Goal: Information Seeking & Learning: Get advice/opinions

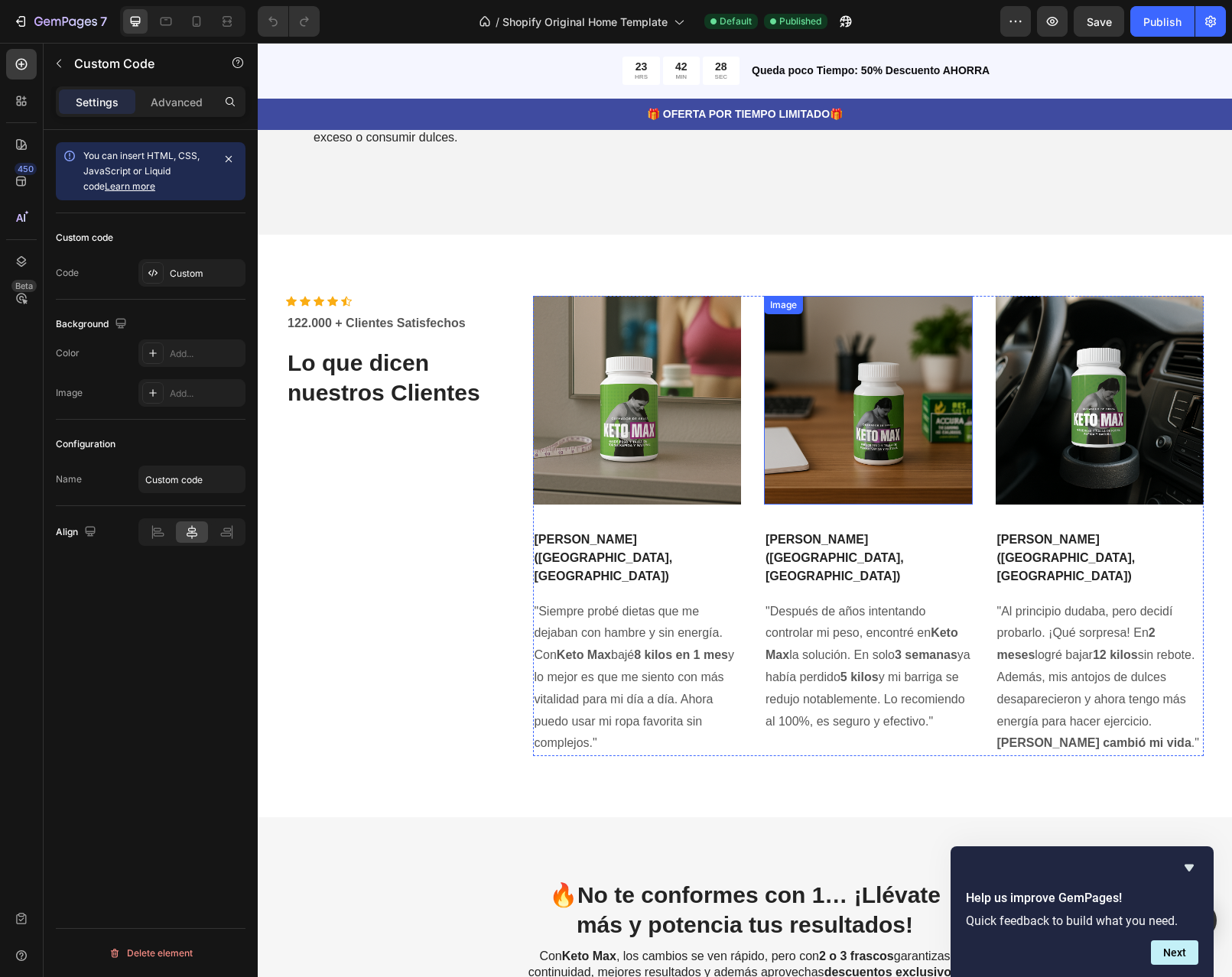
scroll to position [2829, 0]
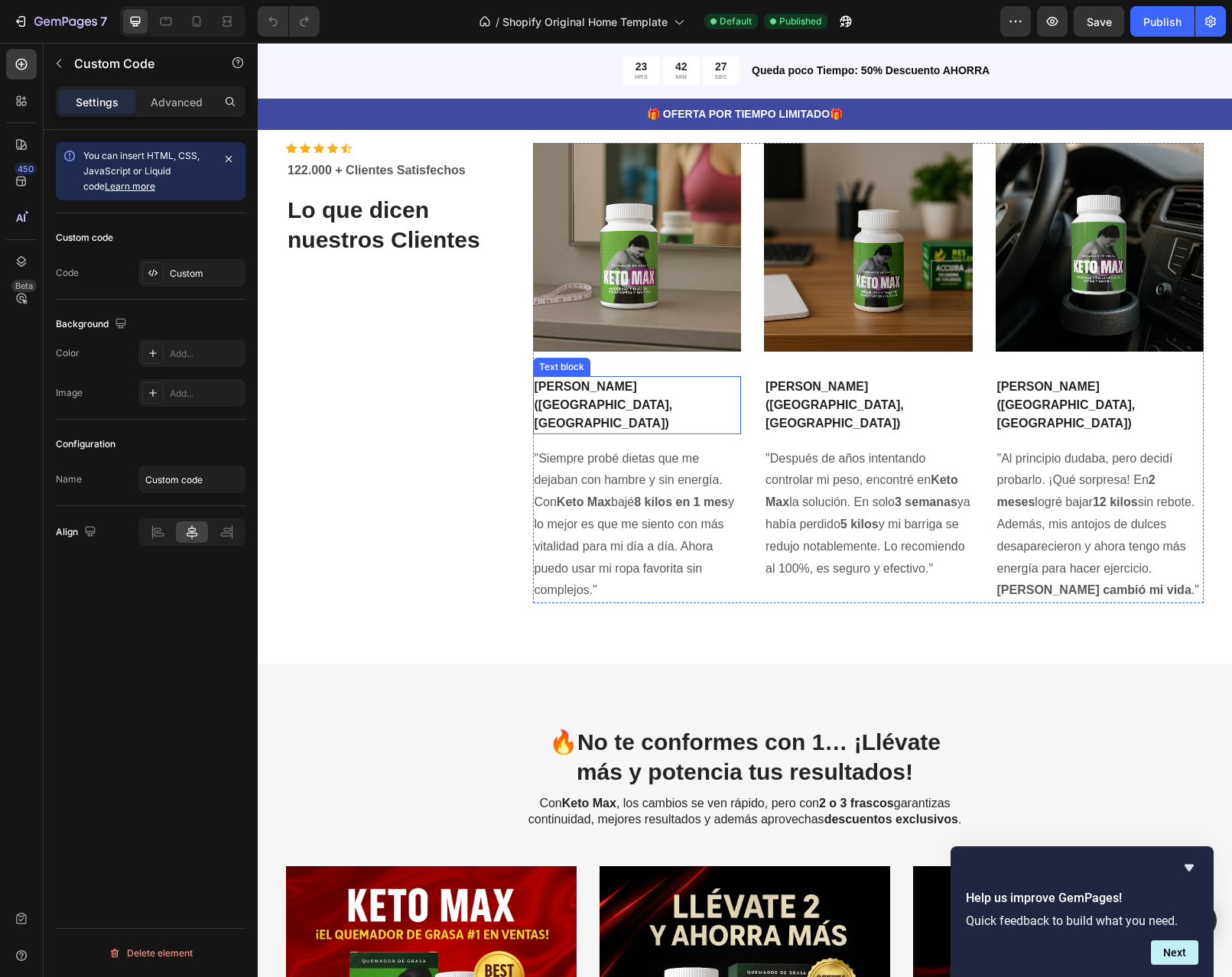
click at [623, 433] on p "[PERSON_NAME] ([GEOGRAPHIC_DATA], [GEOGRAPHIC_DATA])" at bounding box center [637, 405] width 206 height 55
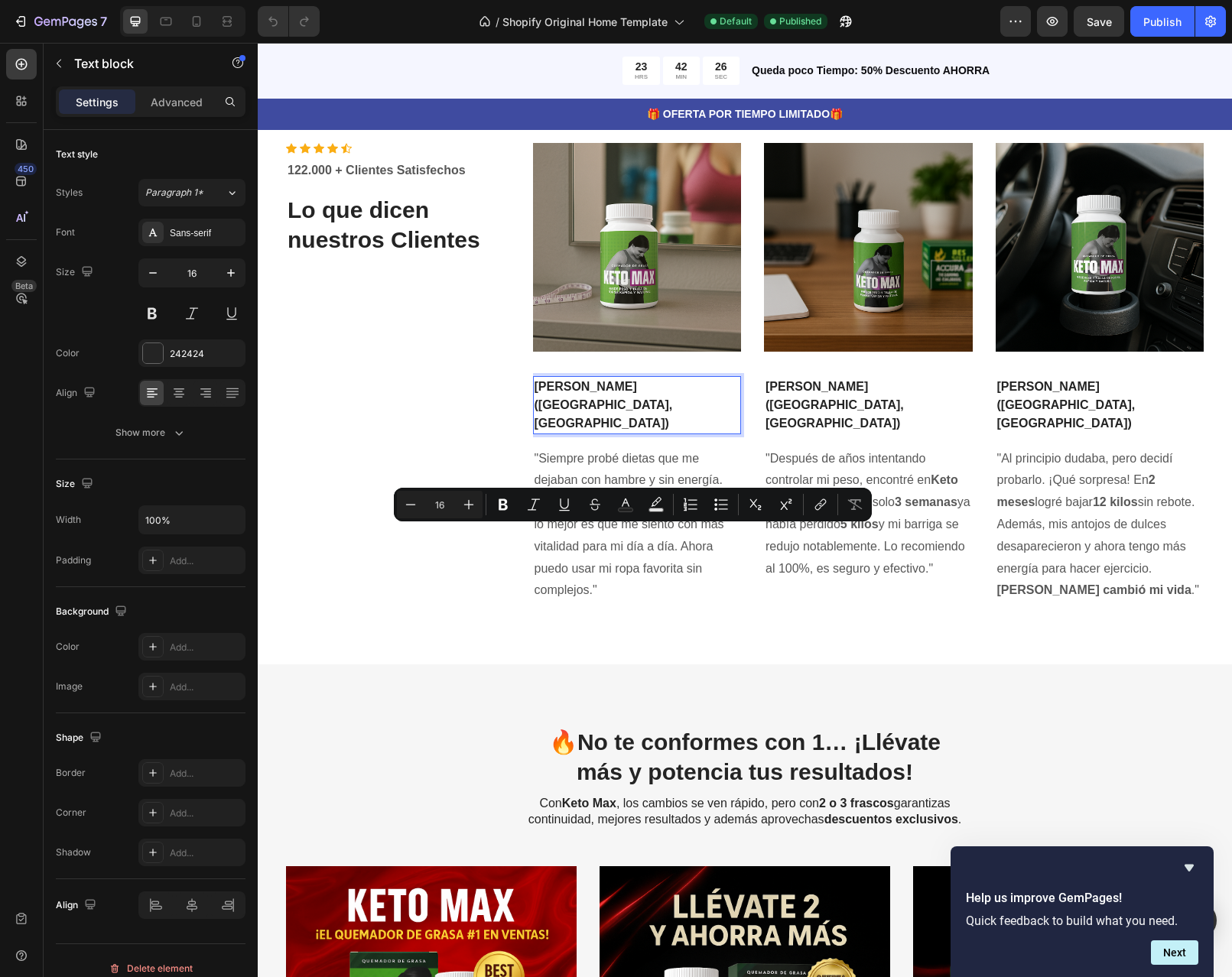
click at [685, 433] on p "[PERSON_NAME] ([GEOGRAPHIC_DATA], [GEOGRAPHIC_DATA])" at bounding box center [637, 405] width 206 height 55
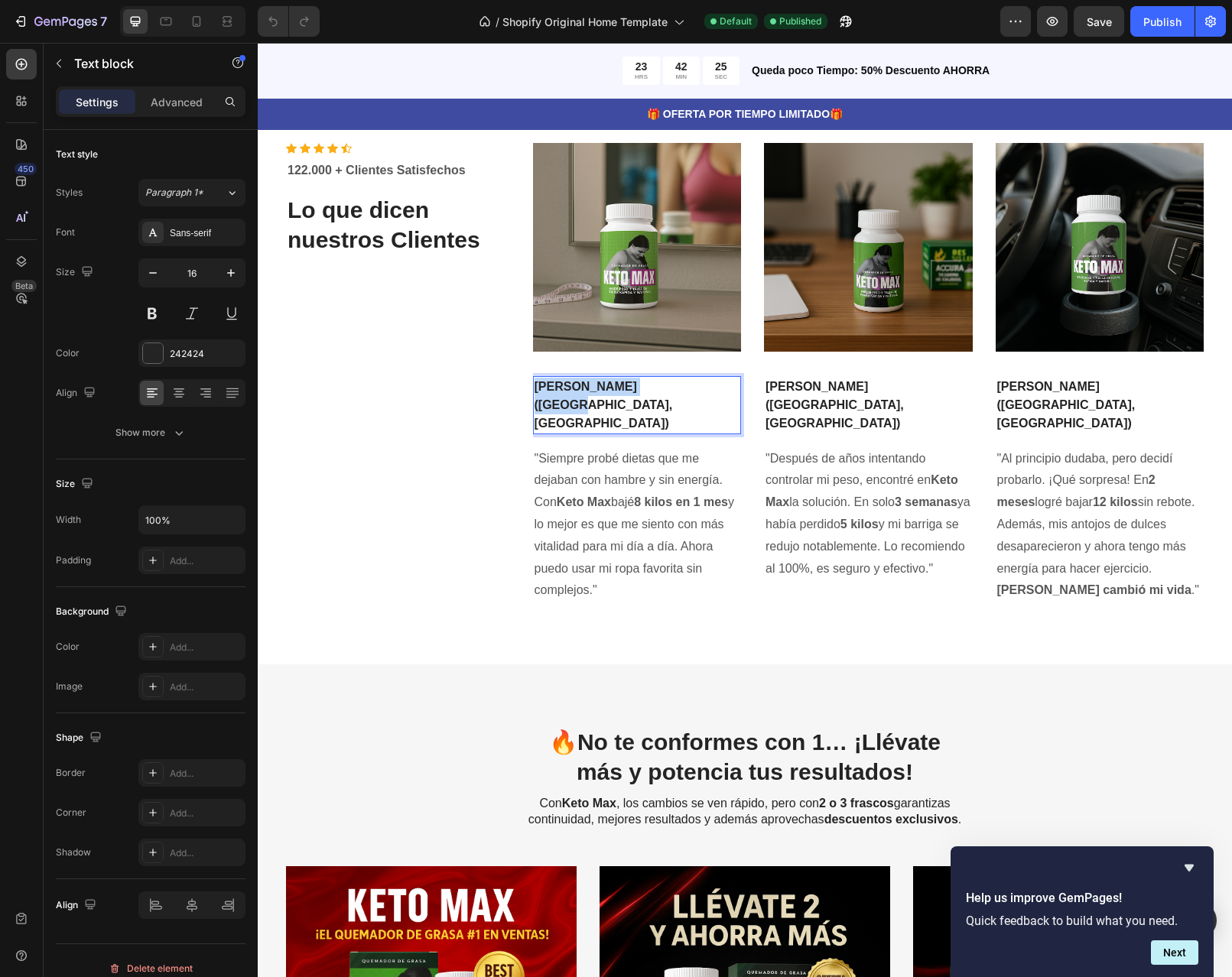
drag, startPoint x: 674, startPoint y: 536, endPoint x: 531, endPoint y: 542, distance: 143.1
click at [535, 433] on p "[PERSON_NAME] ([GEOGRAPHIC_DATA], [GEOGRAPHIC_DATA])" at bounding box center [637, 405] width 206 height 55
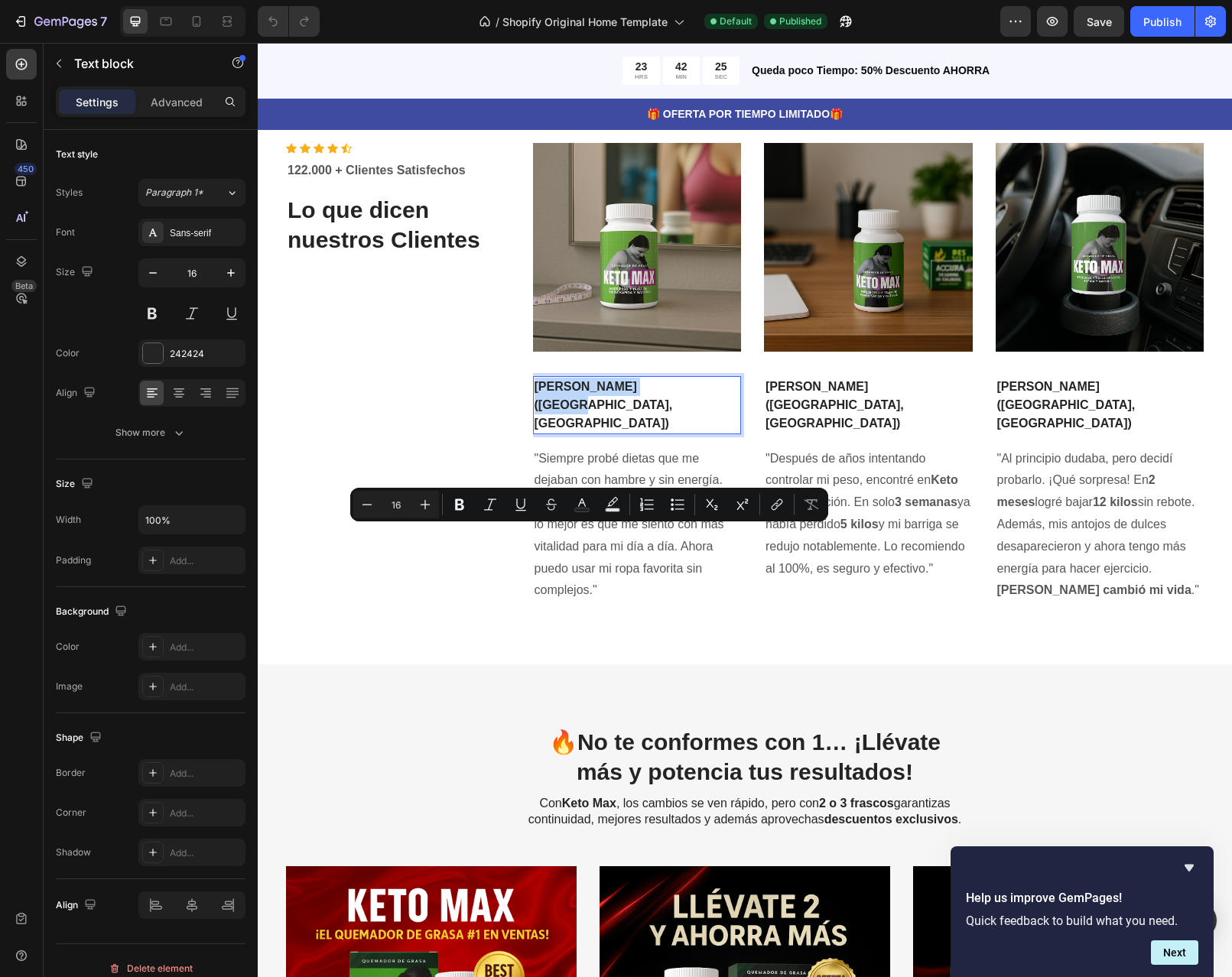
copy p "[PERSON_NAME] ([GEOGRAPHIC_DATA], [GEOGRAPHIC_DATA])"
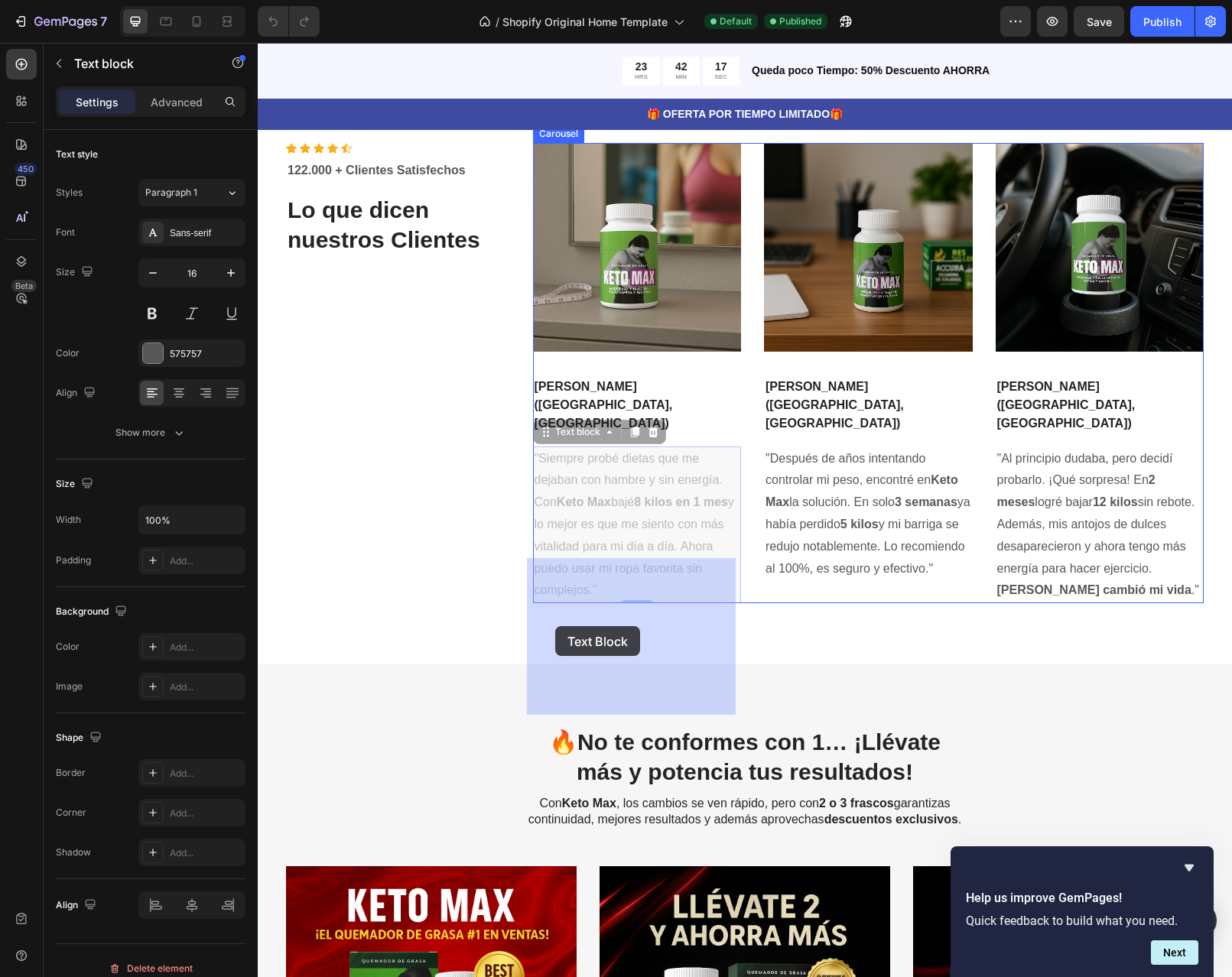
drag, startPoint x: 600, startPoint y: 700, endPoint x: 556, endPoint y: 627, distance: 85.2
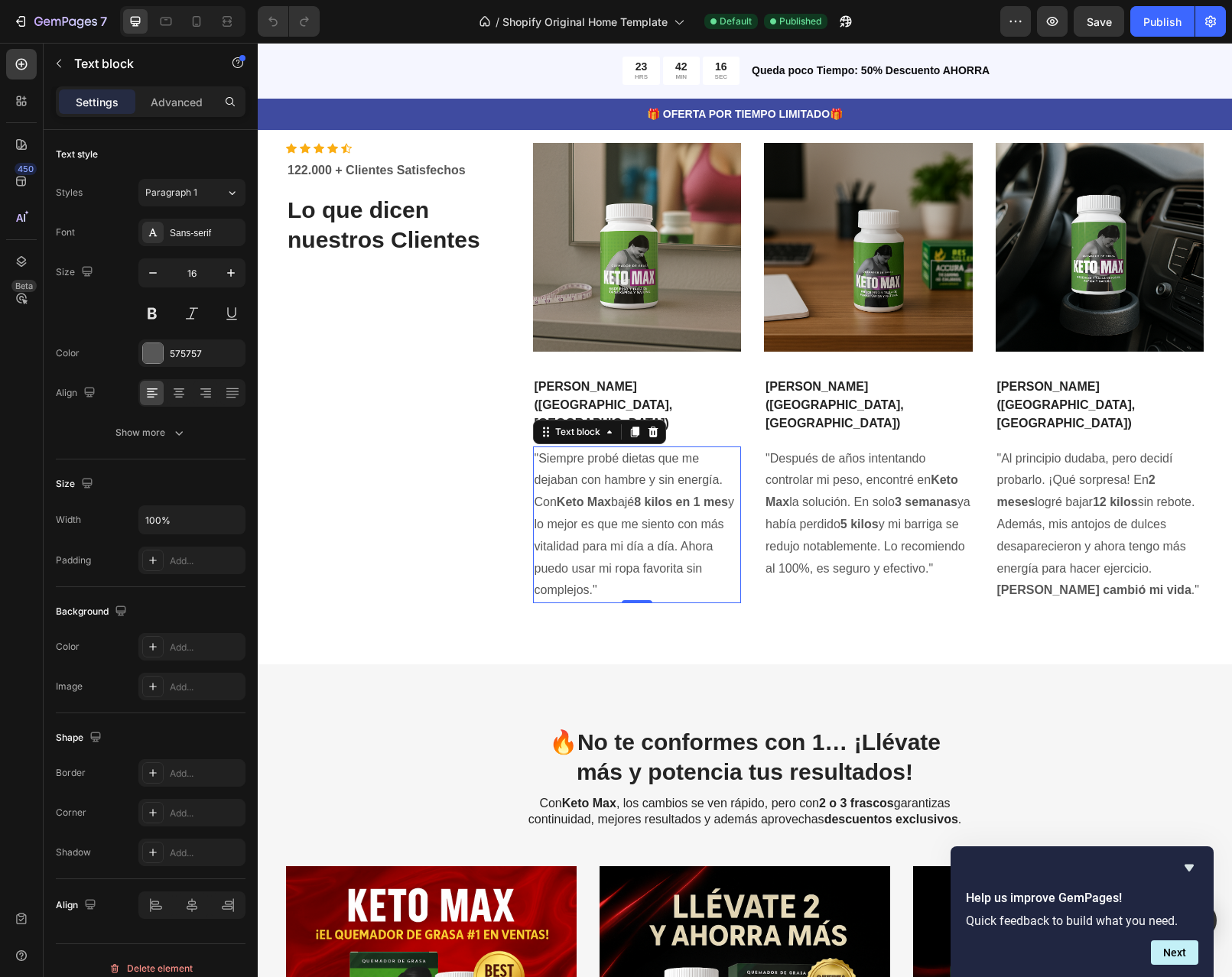
click at [564, 508] on strong "Keto Max" at bounding box center [584, 502] width 54 height 13
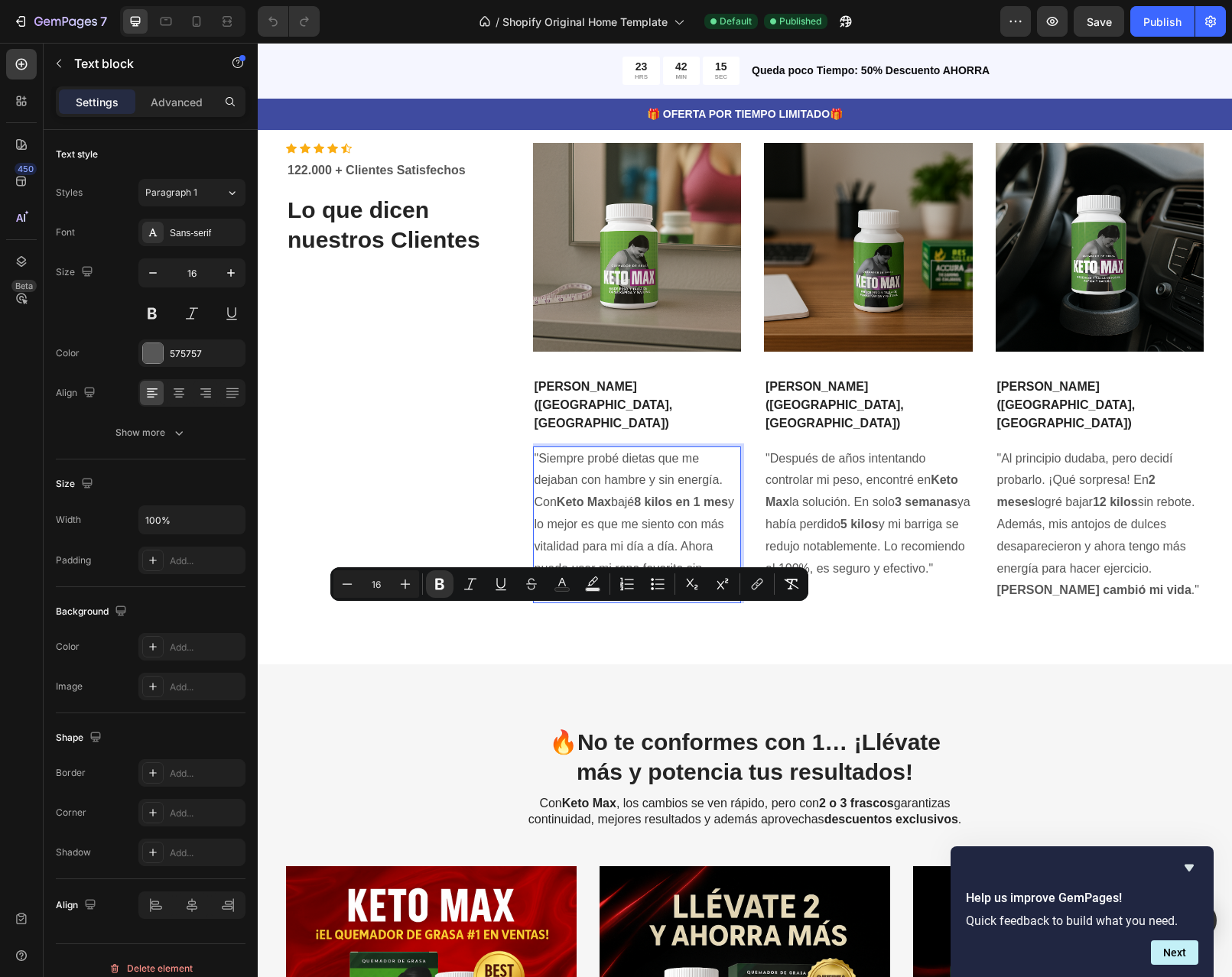
click at [572, 603] on p ""Siempre probé dietas que me dejaban con hambre y sin energía. Con Keto Max baj…" at bounding box center [637, 525] width 206 height 154
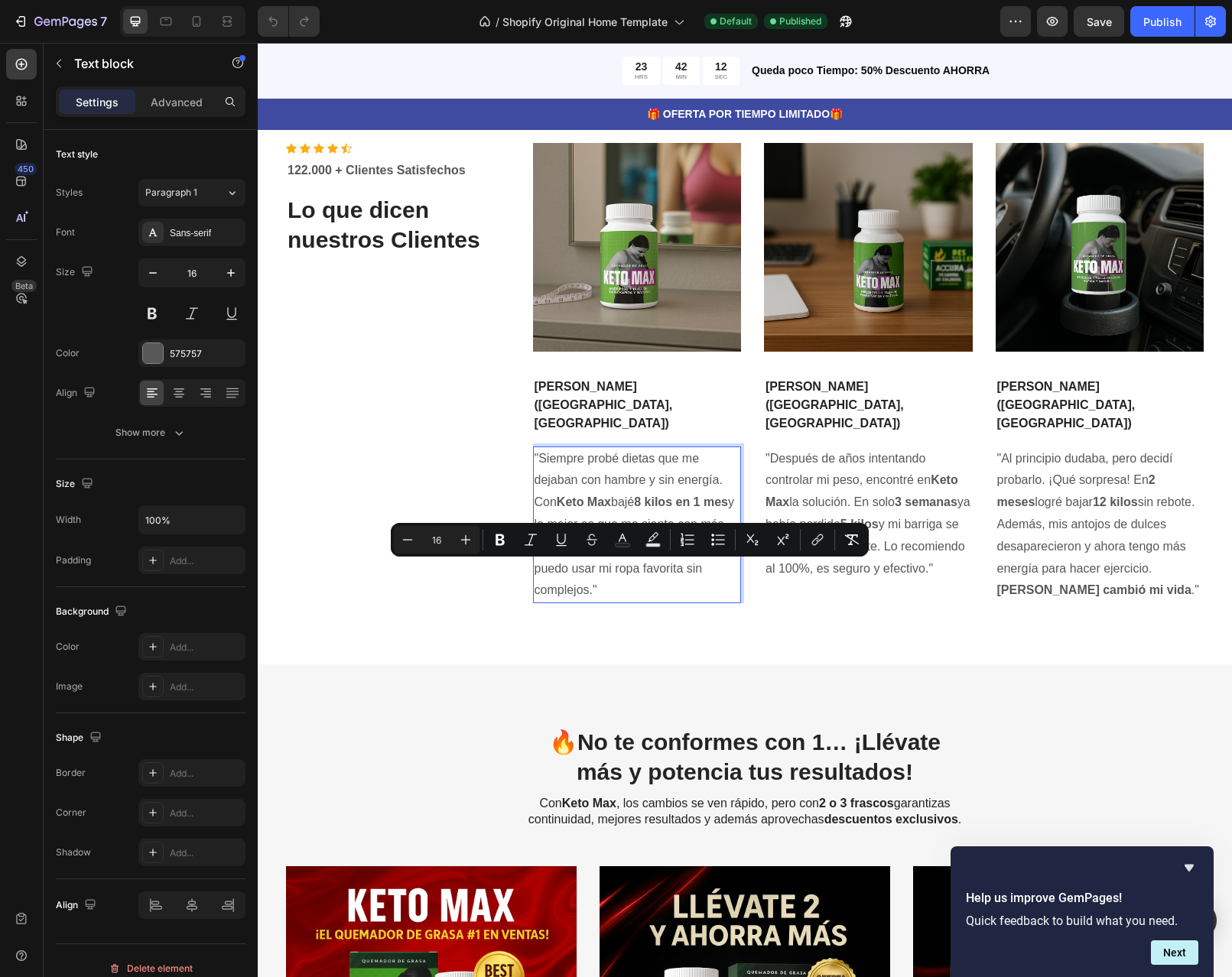
drag, startPoint x: 592, startPoint y: 699, endPoint x: 529, endPoint y: 570, distance: 143.6
click at [535, 570] on p ""Siempre probé dietas que me dejaban con hambre y sin energía. Con Keto Max baj…" at bounding box center [637, 525] width 206 height 154
copy p ""Siempre probé dietas que me dejaban con hambre y sin energía. Con Keto Max baj…"
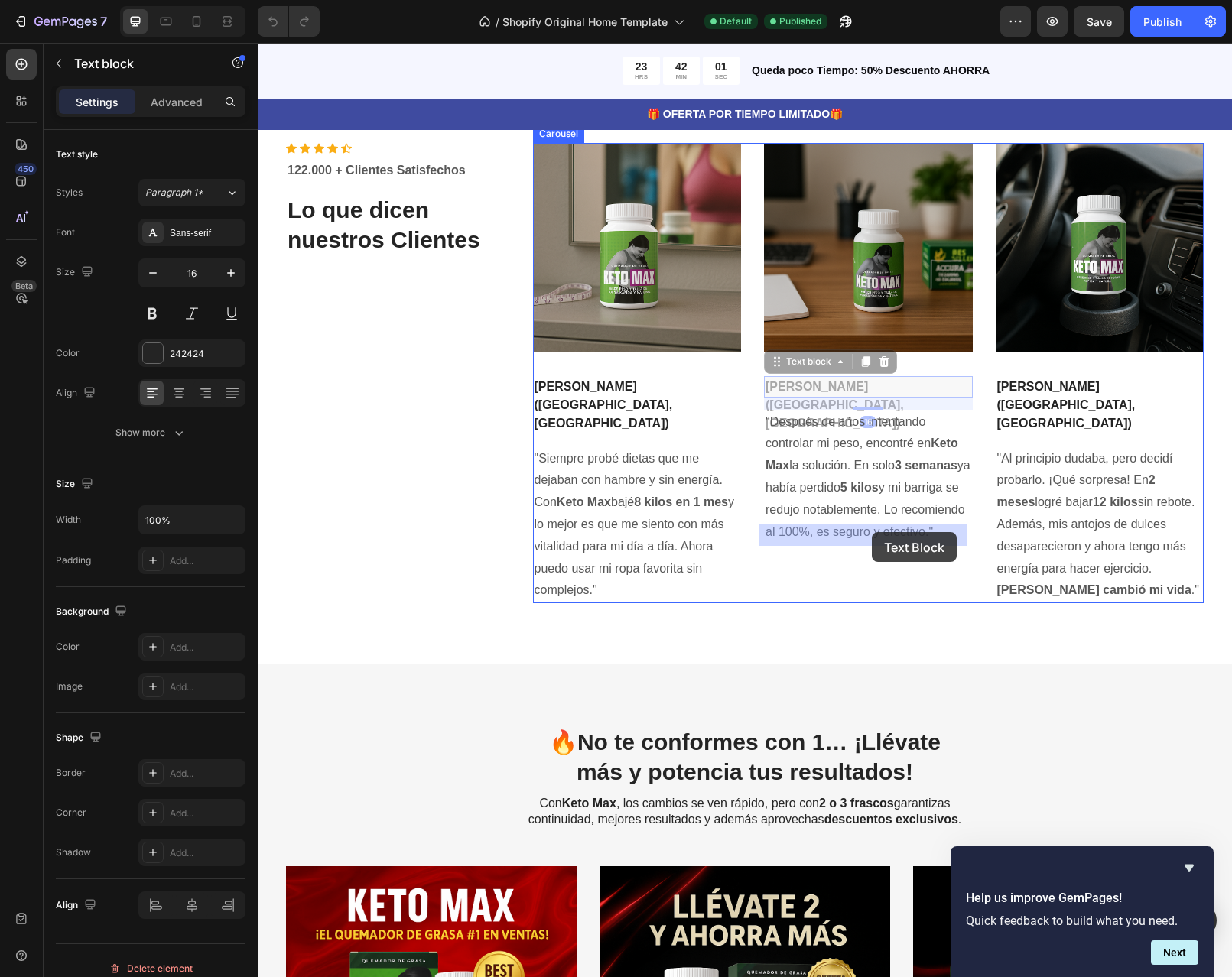
drag, startPoint x: 903, startPoint y: 533, endPoint x: 871, endPoint y: 532, distance: 32.0
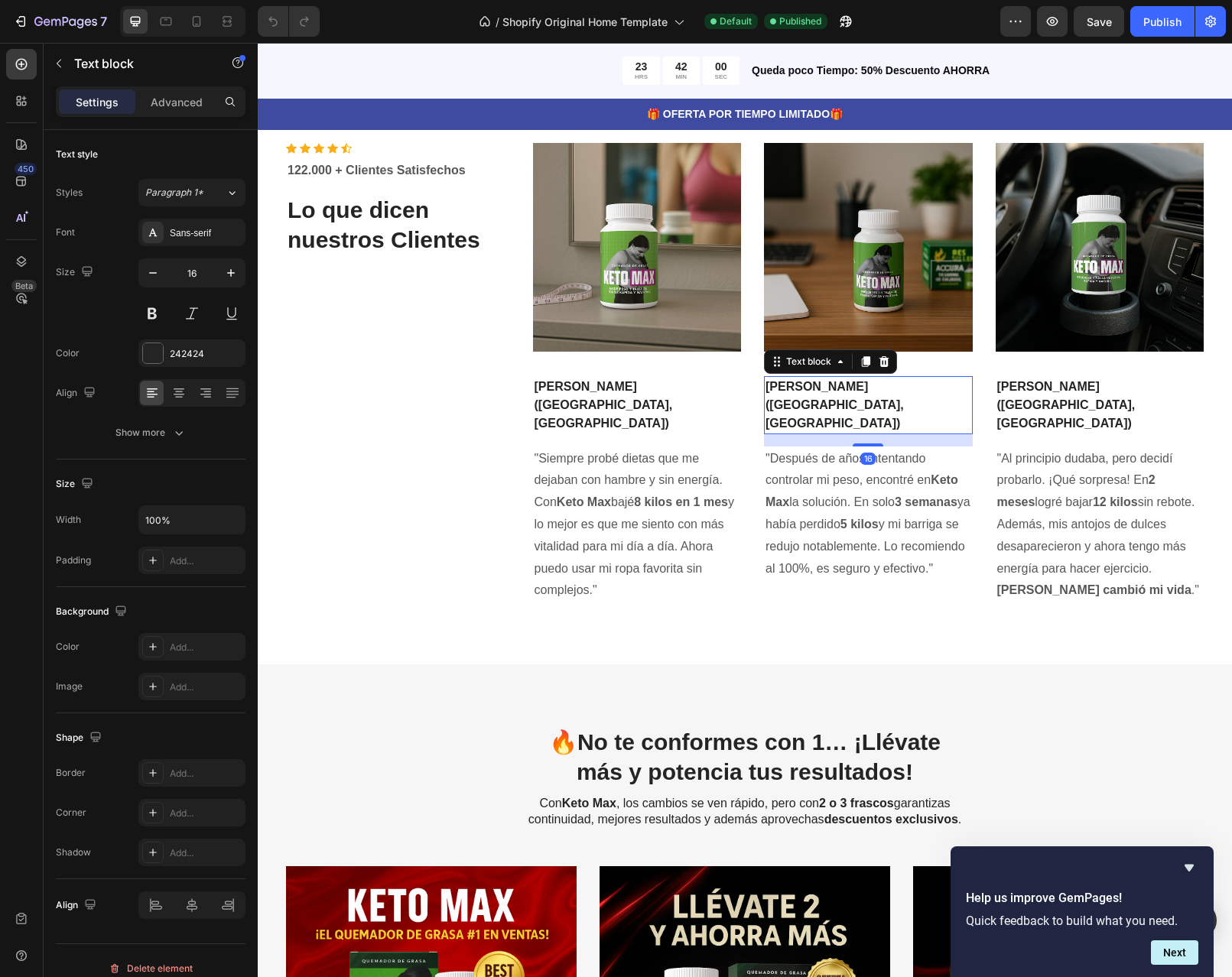
click at [871, 433] on p "[PERSON_NAME] ([GEOGRAPHIC_DATA], [GEOGRAPHIC_DATA])" at bounding box center [868, 405] width 206 height 55
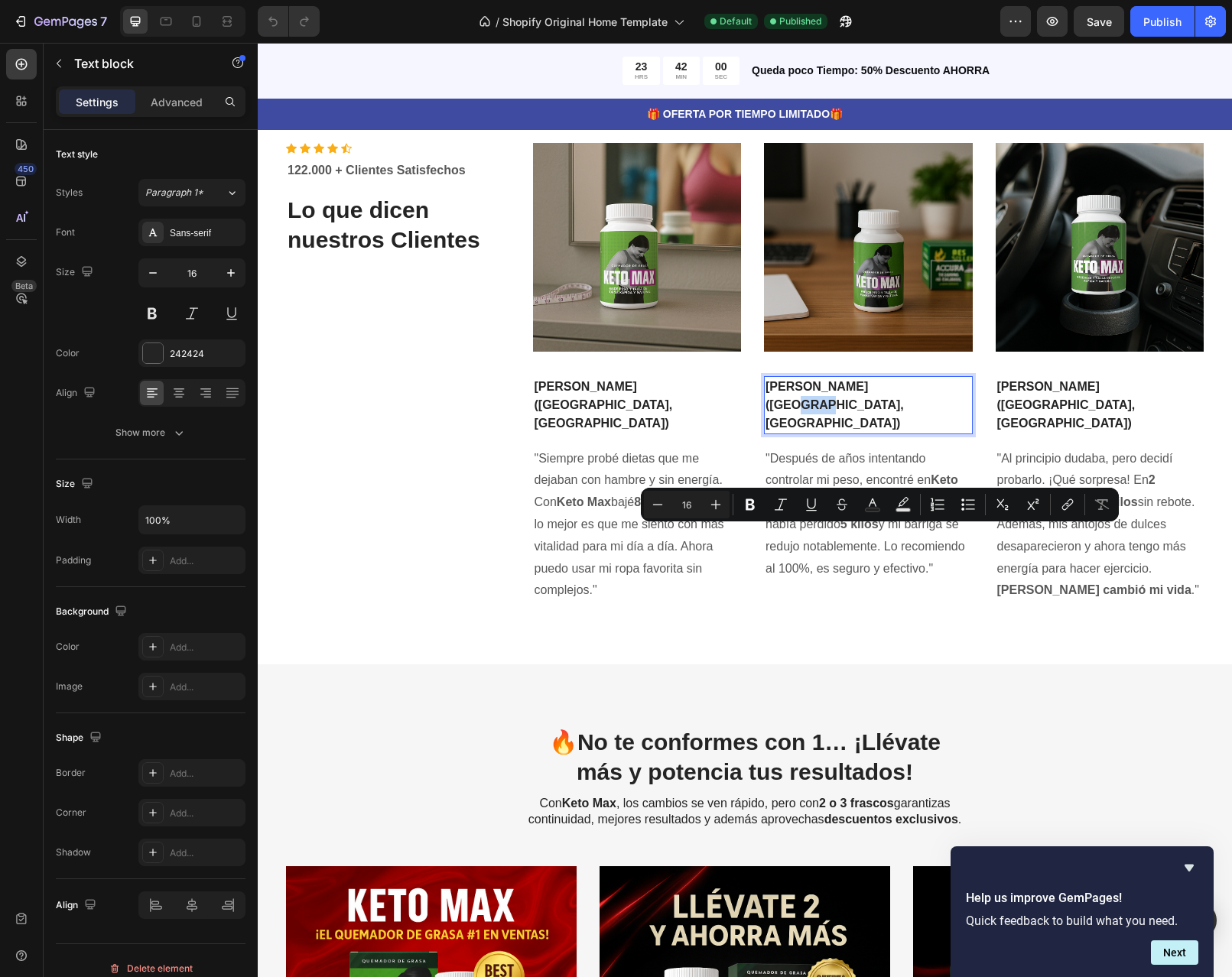
click at [897, 433] on p "[PERSON_NAME] ([GEOGRAPHIC_DATA], [GEOGRAPHIC_DATA])" at bounding box center [868, 405] width 206 height 55
drag, startPoint x: 902, startPoint y: 536, endPoint x: 761, endPoint y: 538, distance: 141.0
click at [766, 433] on p "[PERSON_NAME] ([GEOGRAPHIC_DATA], [GEOGRAPHIC_DATA])" at bounding box center [868, 405] width 206 height 55
copy p "[PERSON_NAME] ([GEOGRAPHIC_DATA], [GEOGRAPHIC_DATA])"
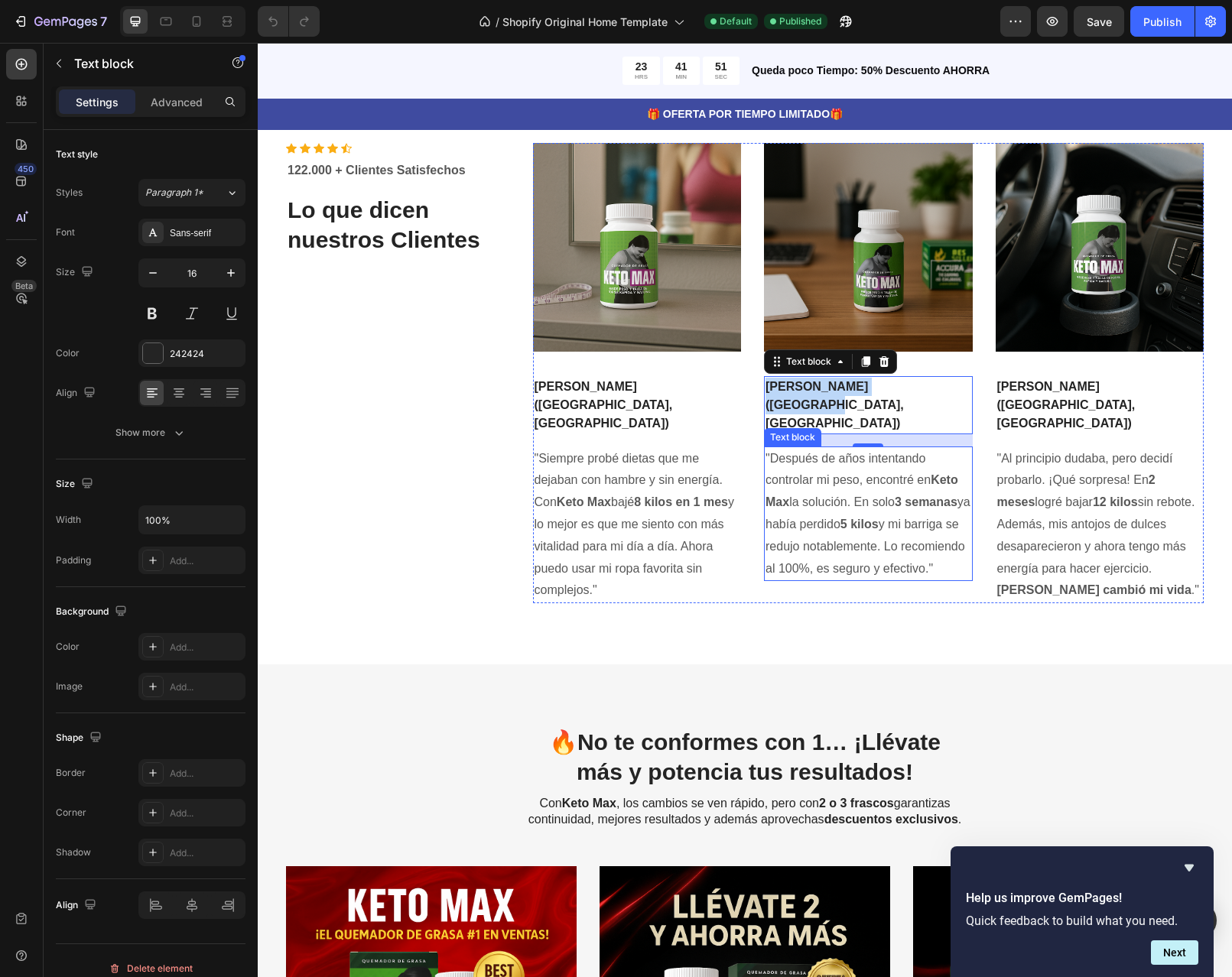
click at [816, 580] on p ""Después de años intentando controlar mi peso, encontré en Keto Max la solución…" at bounding box center [868, 513] width 206 height 132
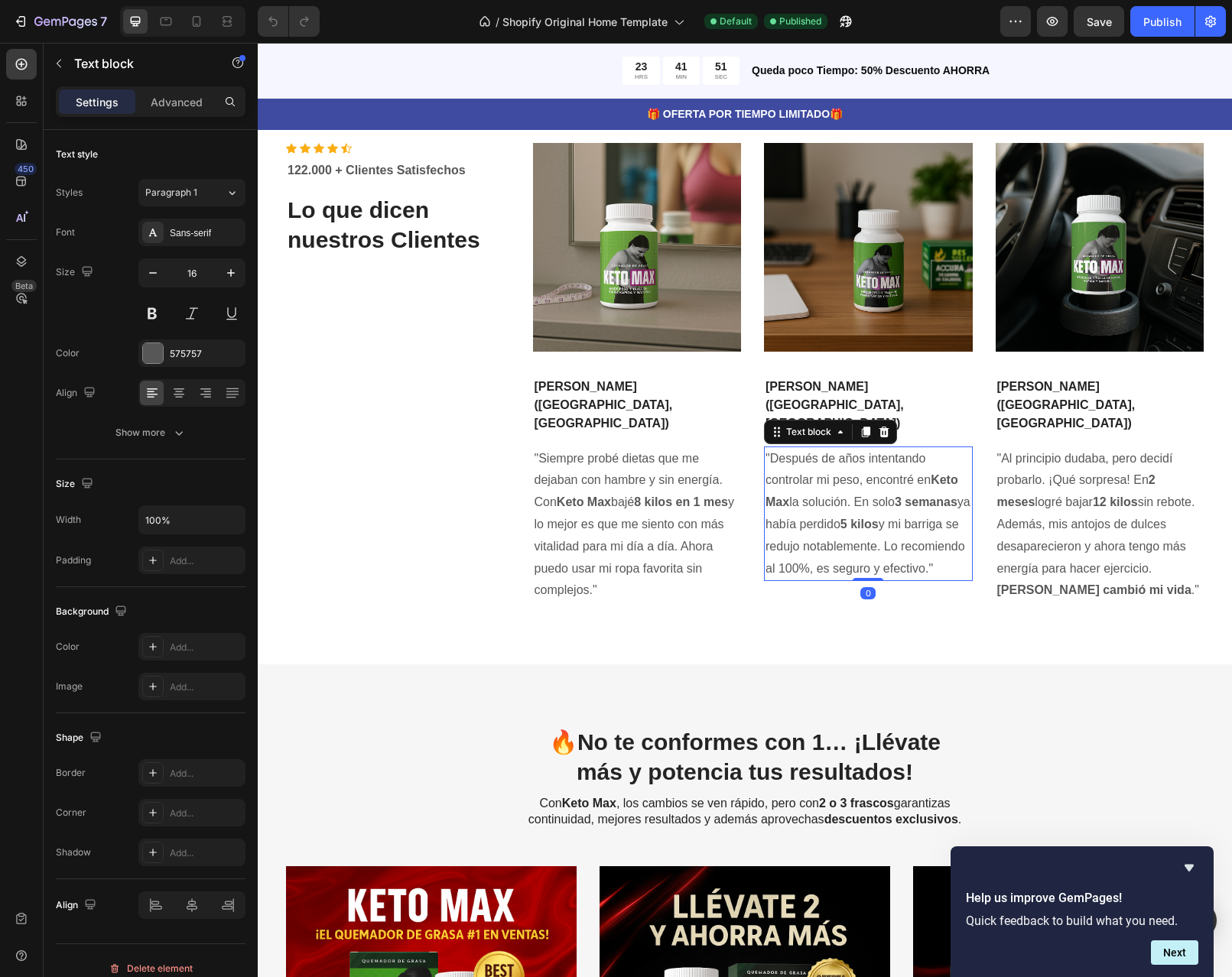
click at [816, 580] on p ""Después de años intentando controlar mi peso, encontré en Keto Max la solución…" at bounding box center [868, 513] width 206 height 132
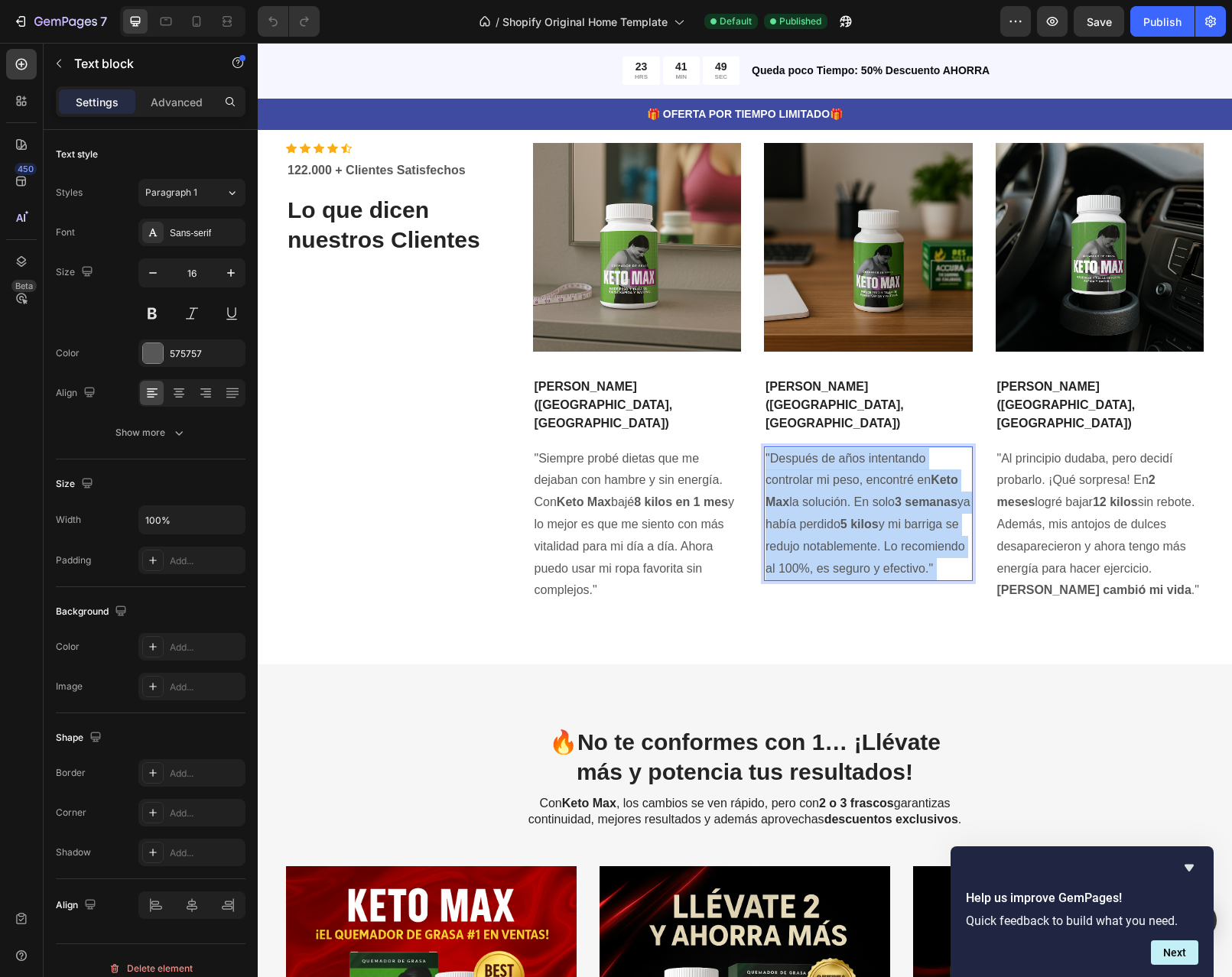
drag, startPoint x: 816, startPoint y: 699, endPoint x: 771, endPoint y: 619, distance: 91.8
click at [771, 580] on p ""Después de años intentando controlar mi peso, encontré en Keto Max la solución…" at bounding box center [868, 513] width 206 height 132
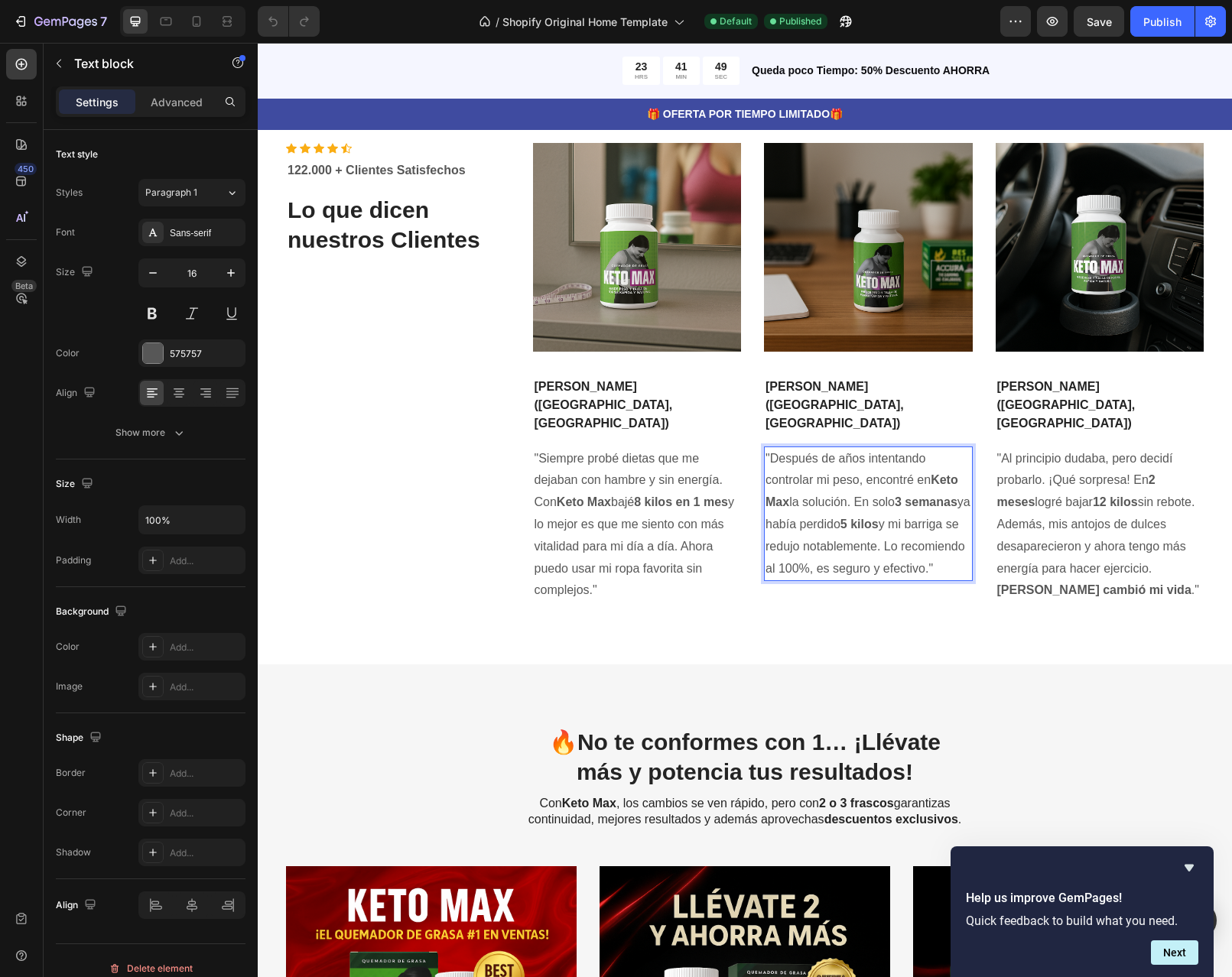
click at [809, 580] on p ""Después de años intentando controlar mi peso, encontré en Keto Max la solución…" at bounding box center [868, 513] width 206 height 132
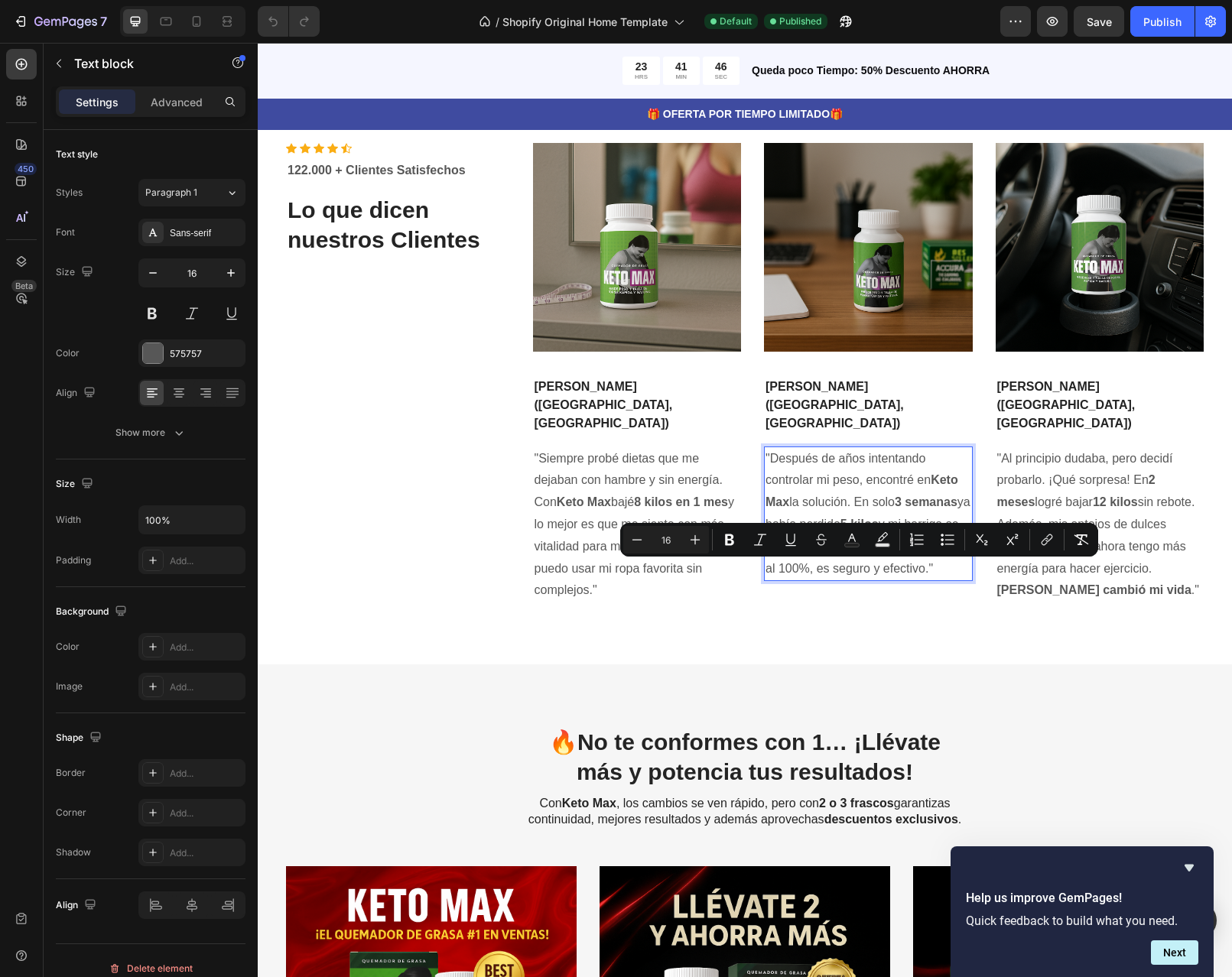
drag, startPoint x: 809, startPoint y: 701, endPoint x: 761, endPoint y: 571, distance: 138.6
click at [766, 571] on p ""Después de años intentando controlar mi peso, encontré en Keto Max la solución…" at bounding box center [868, 513] width 206 height 132
copy p ""Después de años intentando controlar mi peso, encontré en Keto Max la solución…"
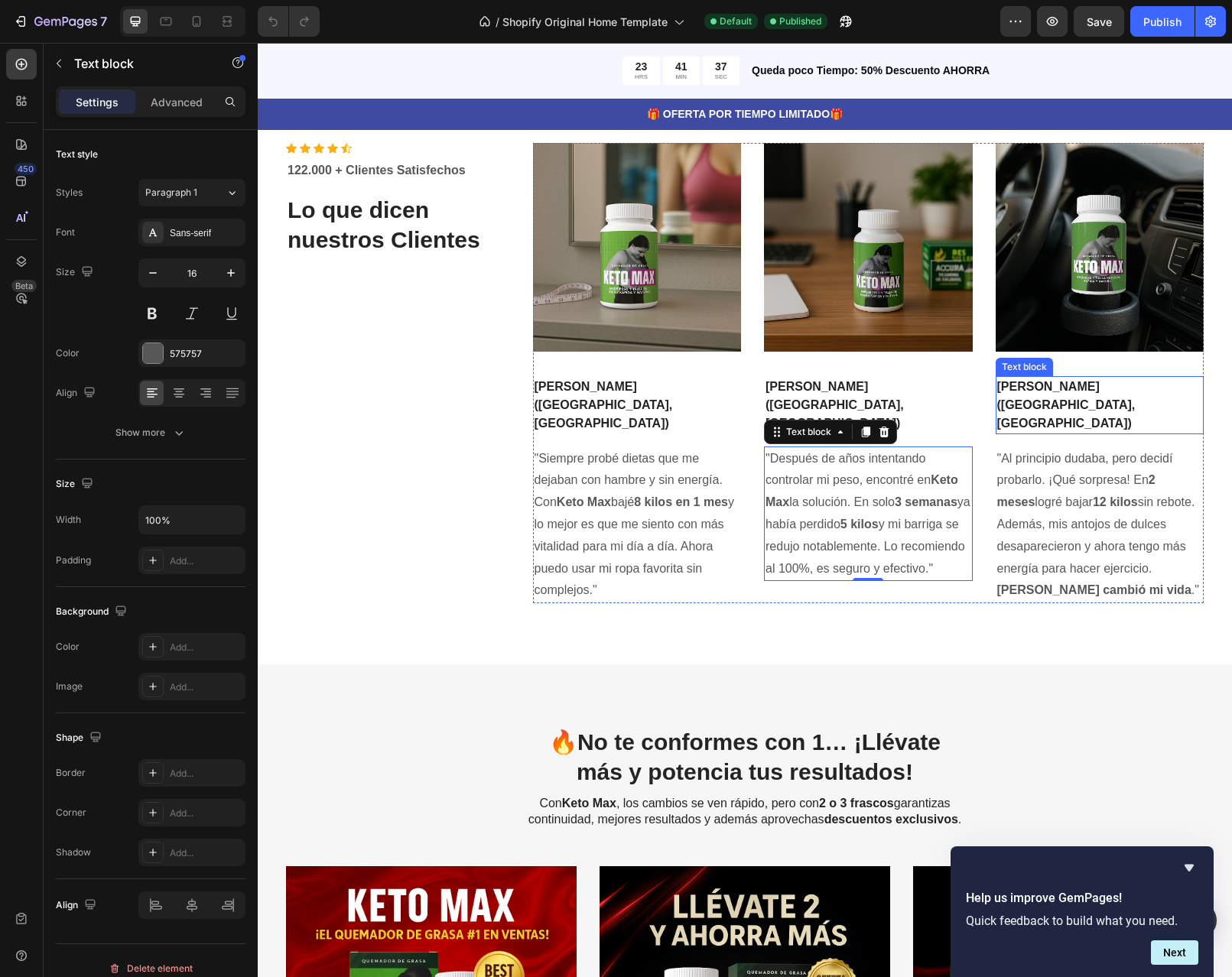
click at [1126, 433] on p "[PERSON_NAME] ([GEOGRAPHIC_DATA], [GEOGRAPHIC_DATA])" at bounding box center [1100, 405] width 206 height 55
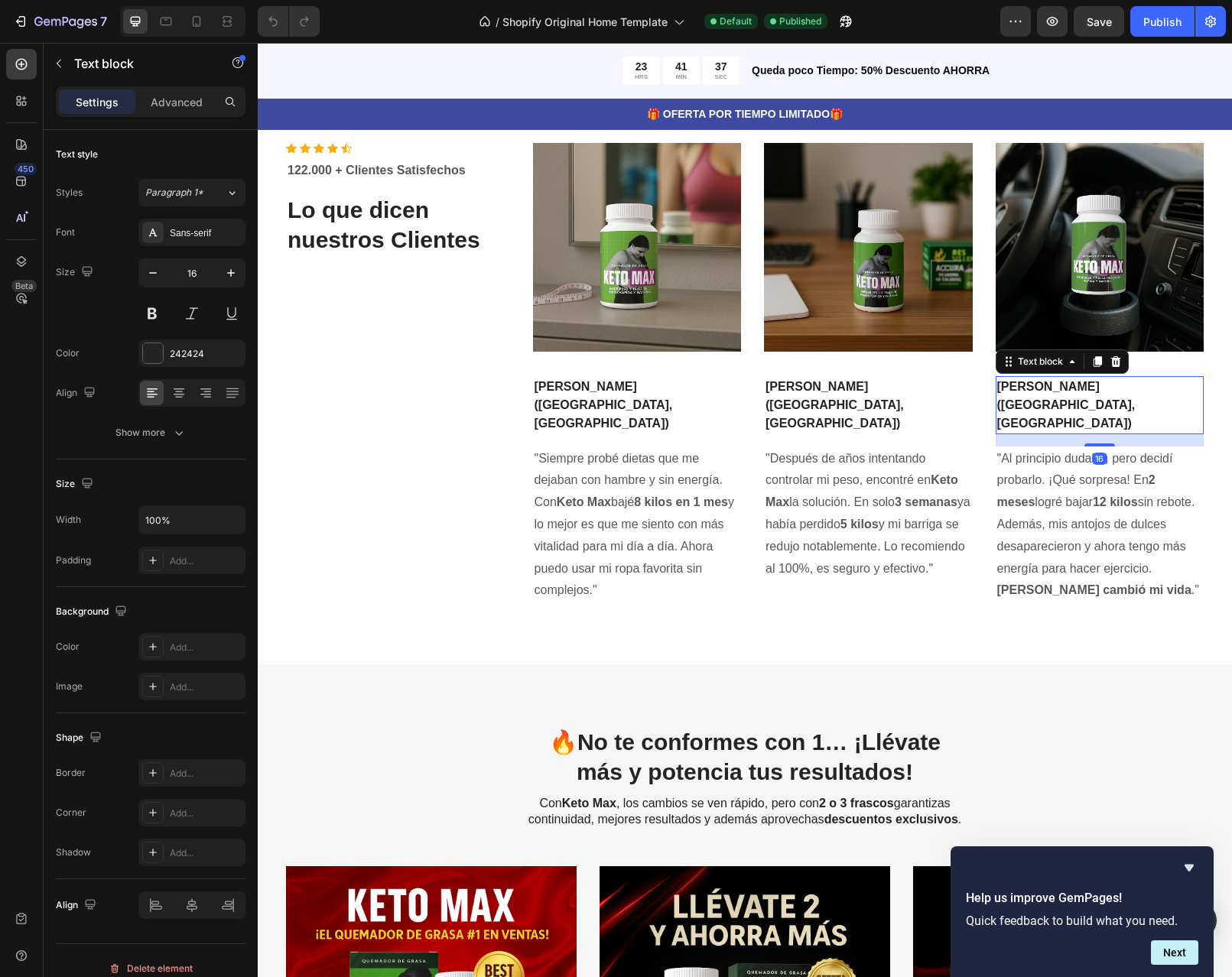
click at [1126, 433] on p "[PERSON_NAME] ([GEOGRAPHIC_DATA], [GEOGRAPHIC_DATA])" at bounding box center [1100, 405] width 206 height 55
click at [1136, 433] on p "[PERSON_NAME] ([GEOGRAPHIC_DATA], [GEOGRAPHIC_DATA])" at bounding box center [1100, 405] width 206 height 55
drag, startPoint x: 1138, startPoint y: 532, endPoint x: 1047, endPoint y: 532, distance: 91.0
click at [1047, 433] on p "[PERSON_NAME] ([GEOGRAPHIC_DATA], [GEOGRAPHIC_DATA])" at bounding box center [1100, 405] width 206 height 55
click at [1071, 433] on p "[PERSON_NAME] ([GEOGRAPHIC_DATA], [GEOGRAPHIC_DATA])" at bounding box center [1100, 405] width 206 height 55
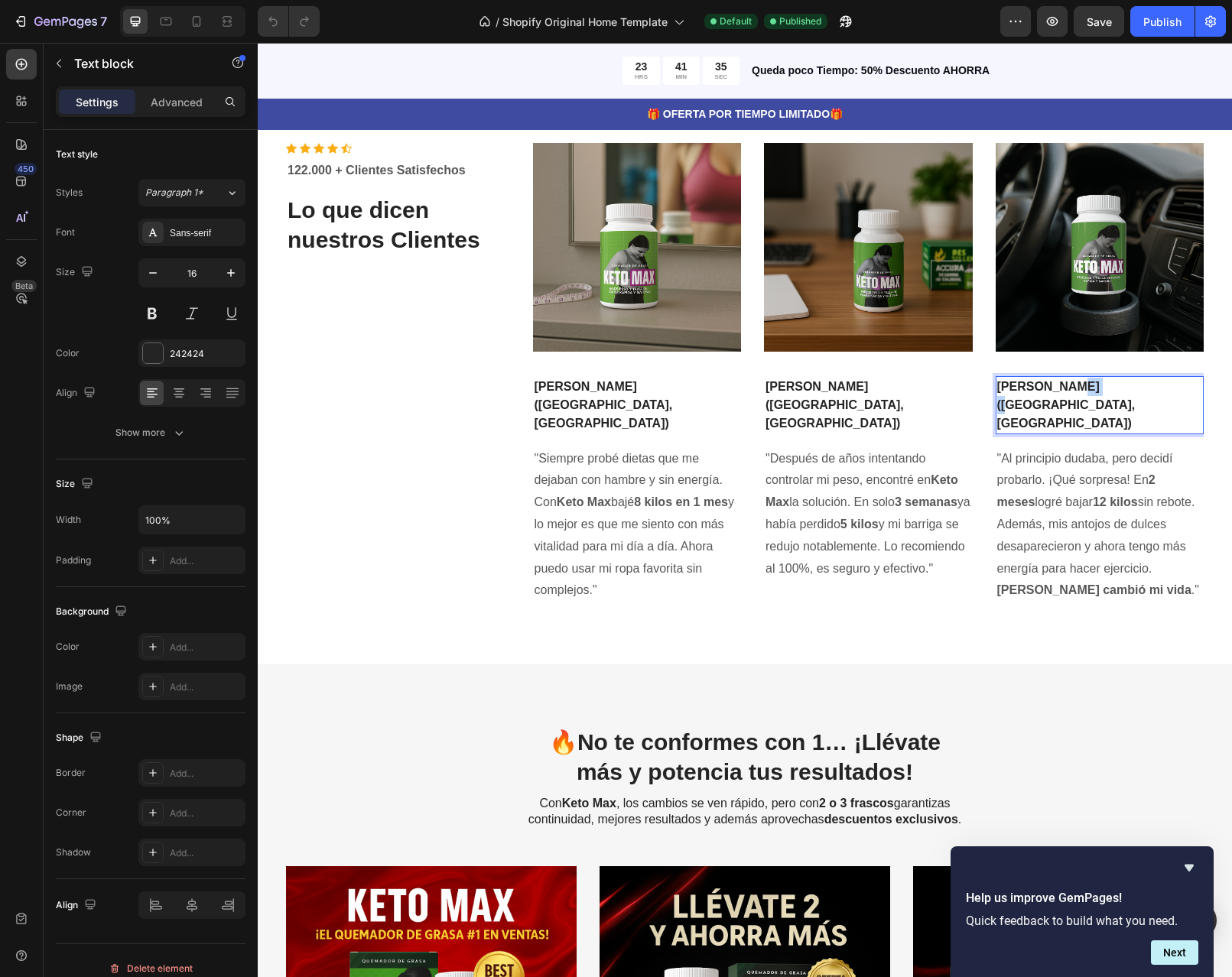
click at [1071, 433] on p "[PERSON_NAME] ([GEOGRAPHIC_DATA], [GEOGRAPHIC_DATA])" at bounding box center [1100, 405] width 206 height 55
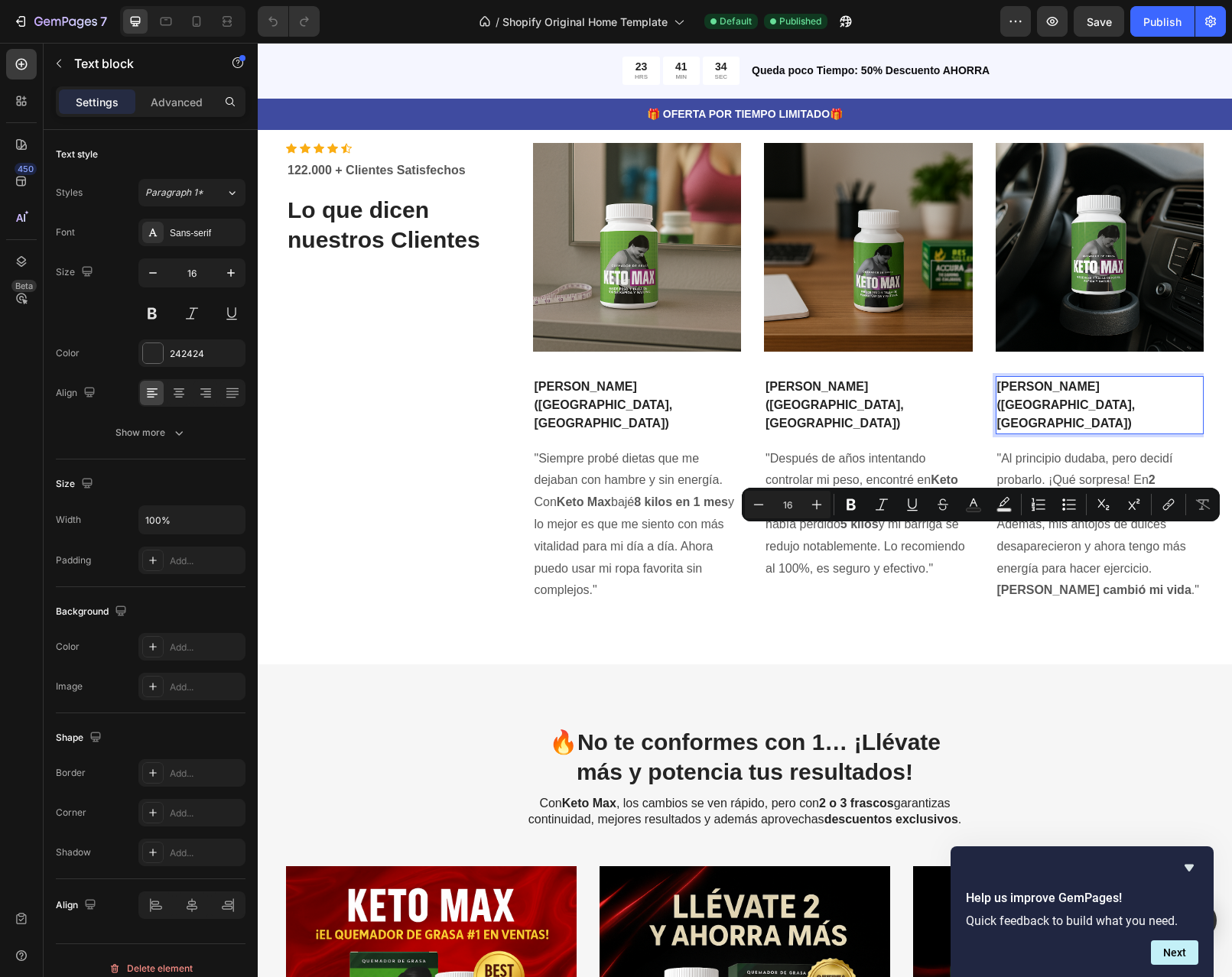
click at [1129, 433] on p "[PERSON_NAME] ([GEOGRAPHIC_DATA], [GEOGRAPHIC_DATA])" at bounding box center [1100, 405] width 206 height 55
drag, startPoint x: 1129, startPoint y: 536, endPoint x: 995, endPoint y: 535, distance: 134.0
click at [997, 433] on p "[PERSON_NAME] ([GEOGRAPHIC_DATA], [GEOGRAPHIC_DATA])" at bounding box center [1100, 405] width 206 height 55
copy p "[PERSON_NAME] ([GEOGRAPHIC_DATA], [GEOGRAPHIC_DATA])"
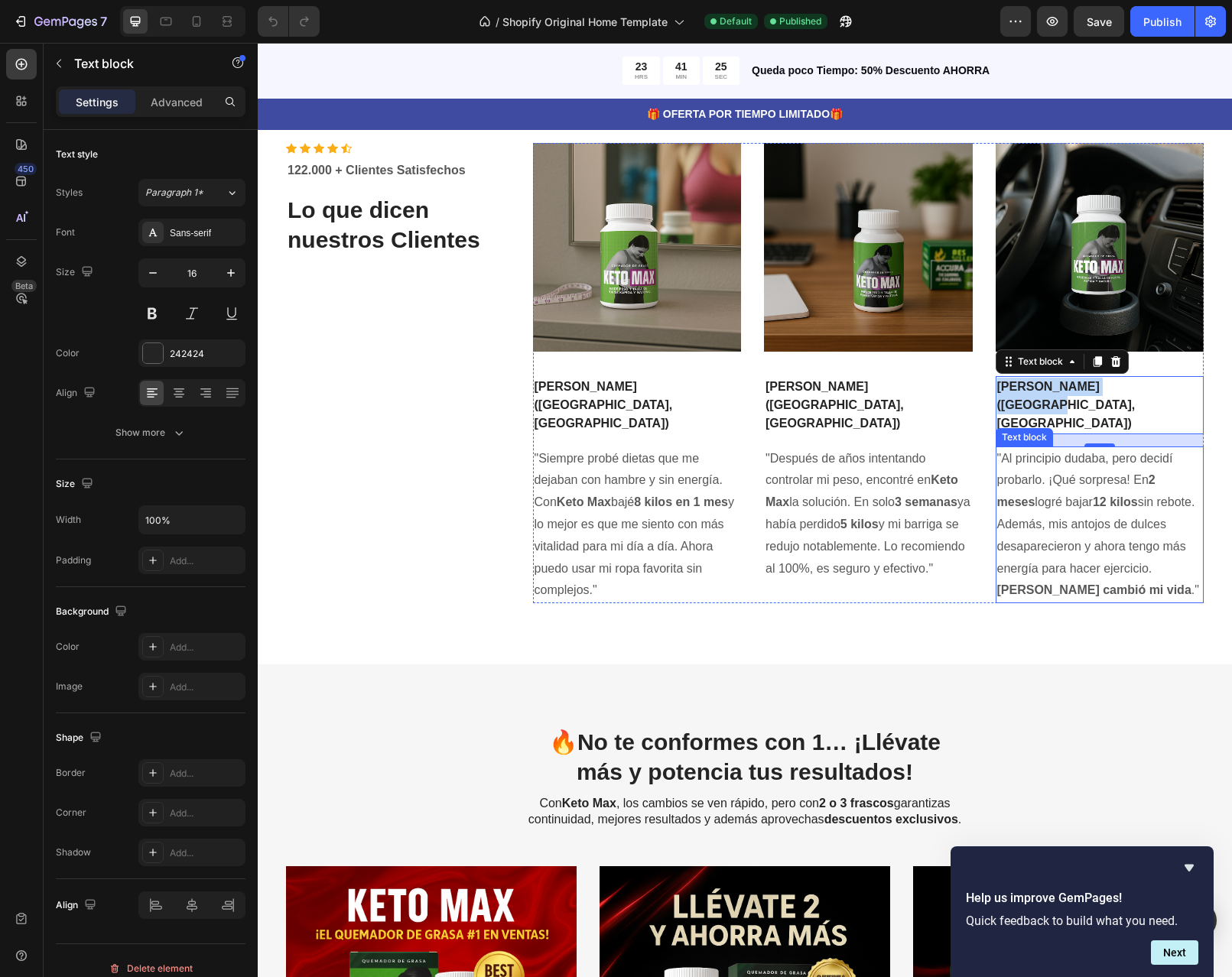
click at [1118, 603] on p ""Al principio dudaba, pero decidí probarlo. ¡Qué sorpresa! En 2 meses logré baj…" at bounding box center [1100, 525] width 206 height 154
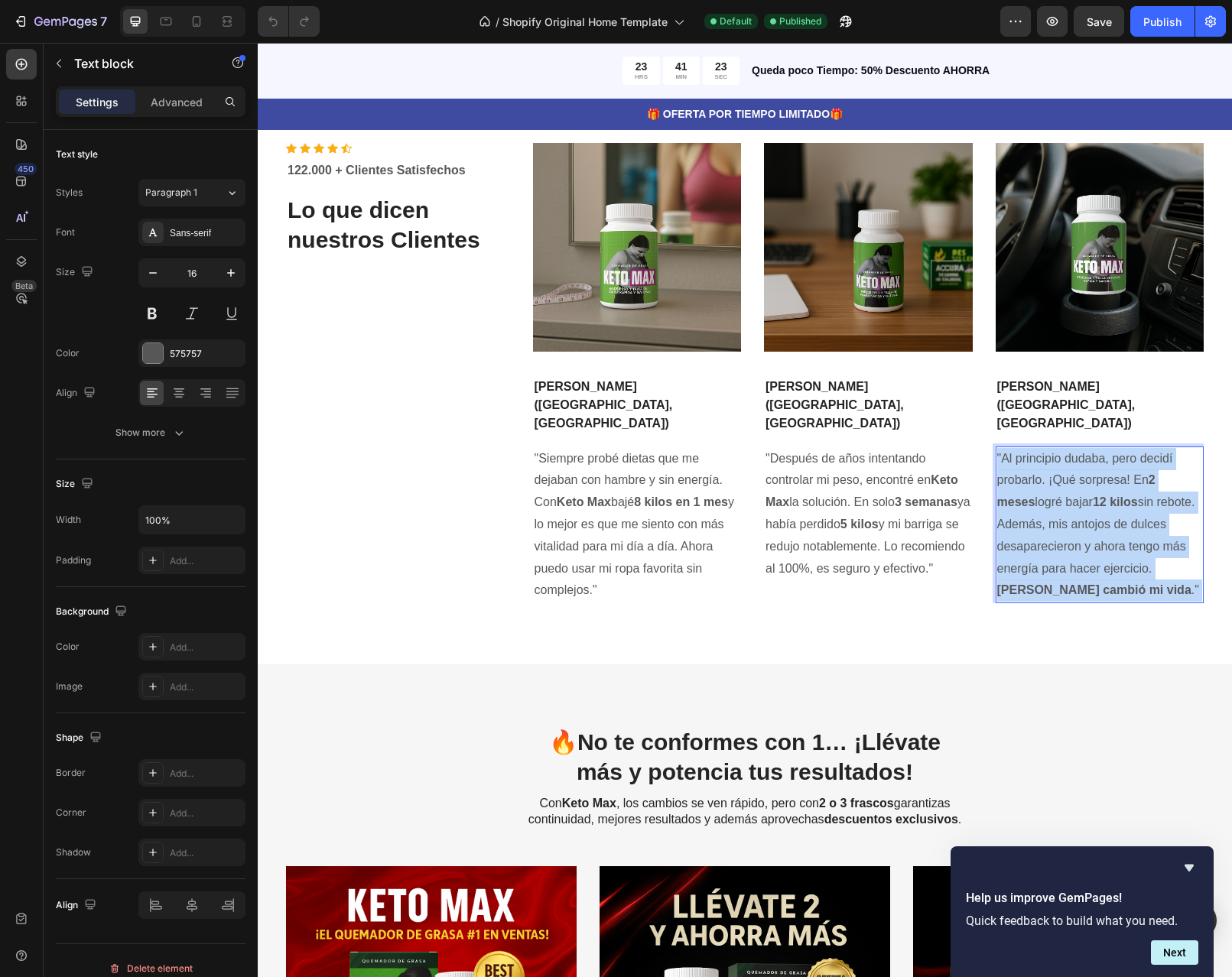
drag, startPoint x: 1118, startPoint y: 699, endPoint x: 1059, endPoint y: 616, distance: 101.8
click at [1059, 603] on p ""Al principio dudaba, pero decidí probarlo. ¡Qué sorpresa! En 2 meses logré baj…" at bounding box center [1100, 525] width 206 height 154
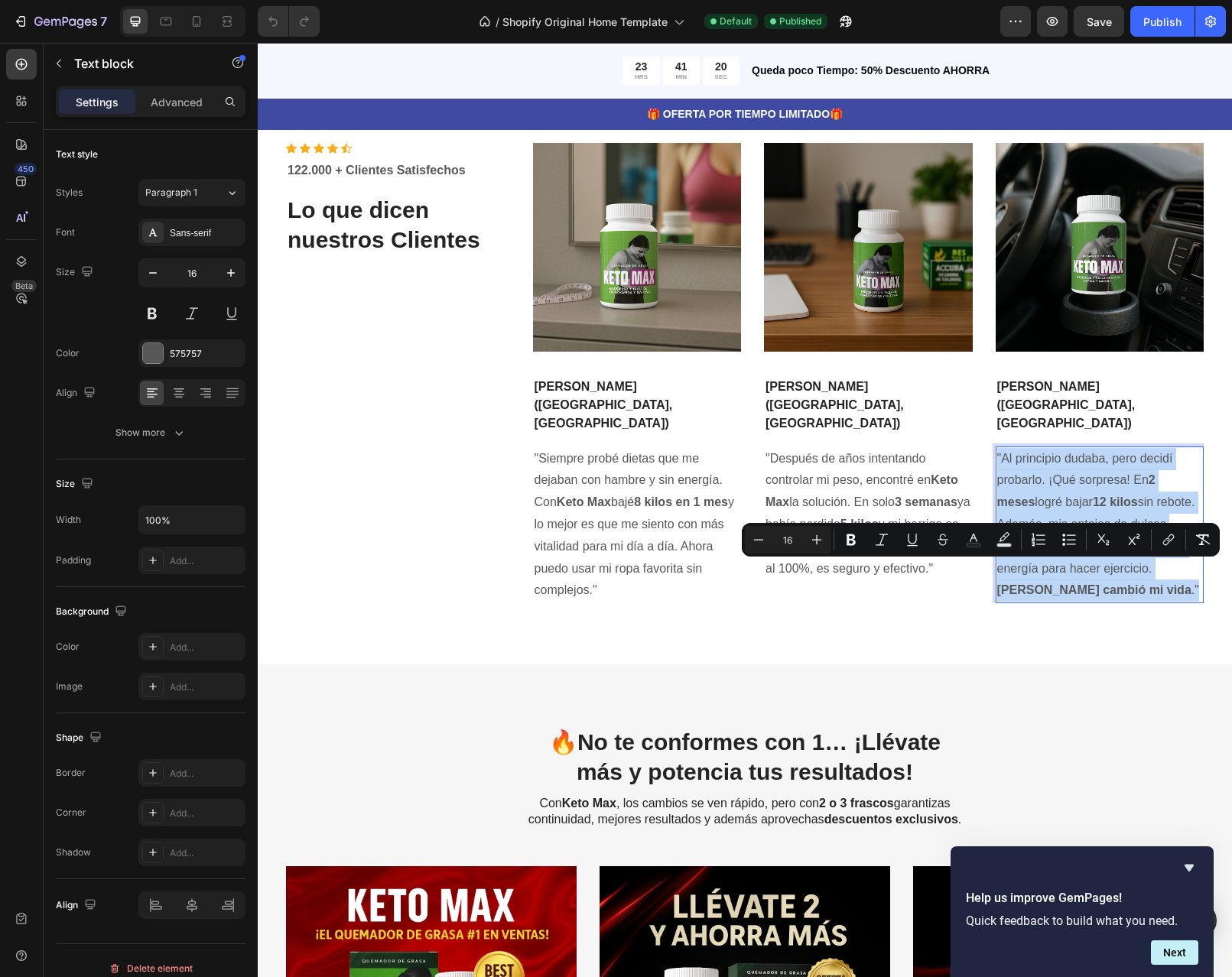
drag, startPoint x: 1116, startPoint y: 697, endPoint x: 991, endPoint y: 569, distance: 178.9
click at [997, 569] on p ""Al principio dudaba, pero decidí probarlo. ¡Qué sorpresa! En 2 meses logré baj…" at bounding box center [1100, 525] width 206 height 154
copy p ""Al principio dudaba, pero decidí probarlo. ¡Qué sorpresa! En 2 meses logré baj…"
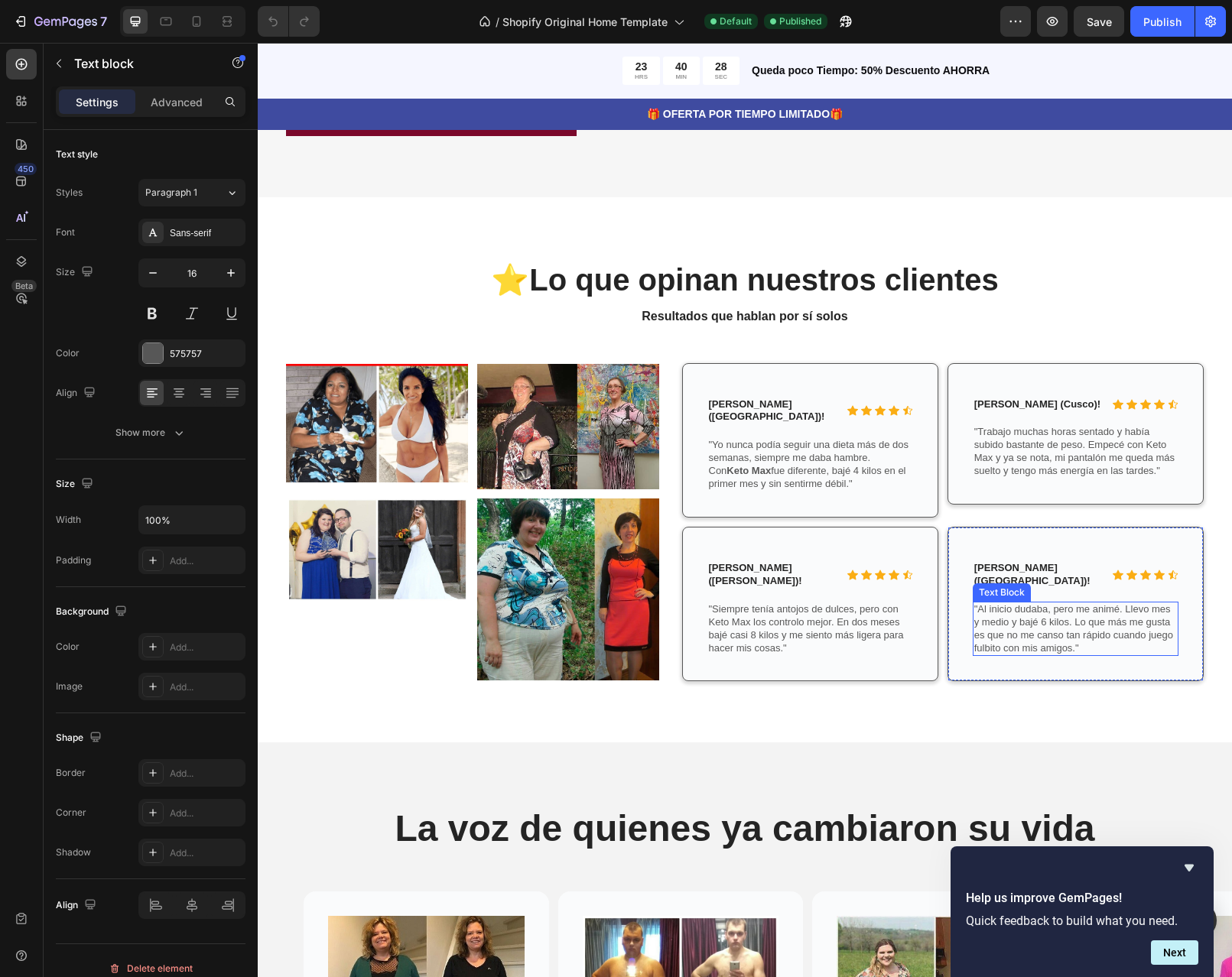
scroll to position [4359, 0]
